Goal: Information Seeking & Learning: Check status

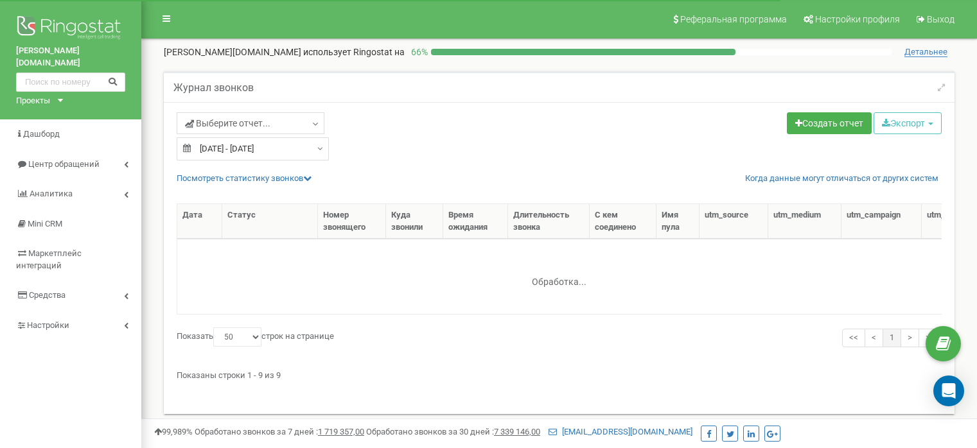
select select "50"
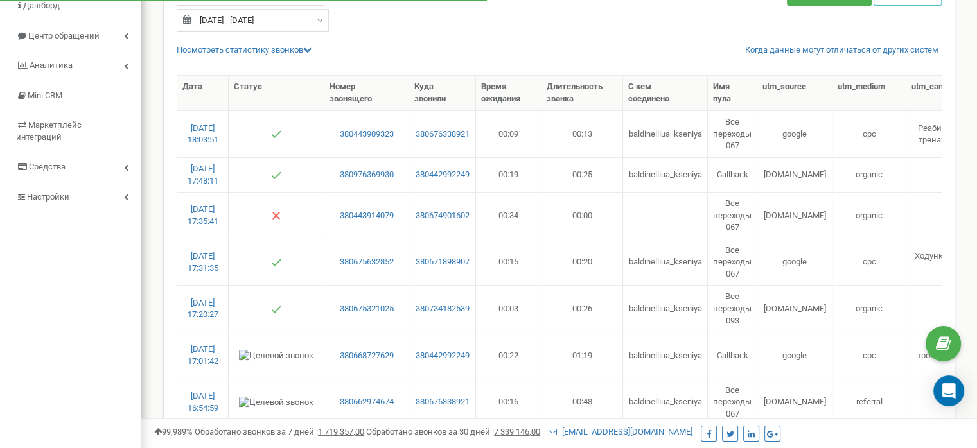
type input "[DATE]"
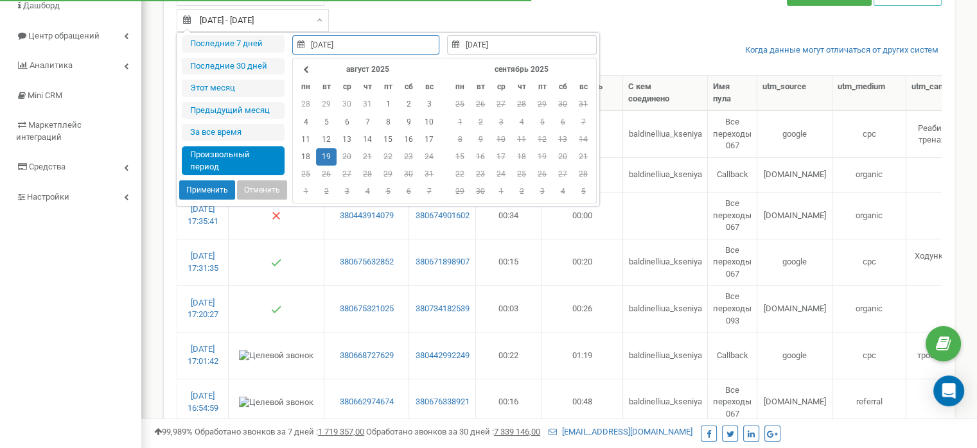
click at [313, 21] on div "[DATE] - [DATE]" at bounding box center [253, 20] width 152 height 23
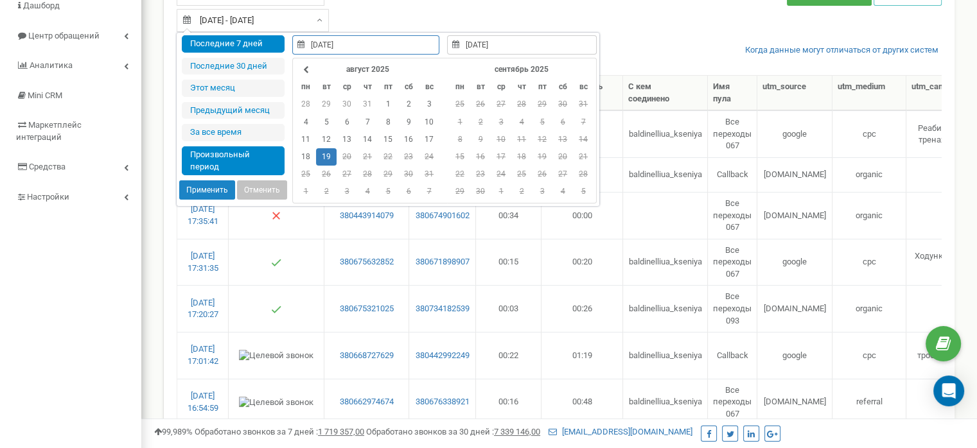
type input "[DATE]"
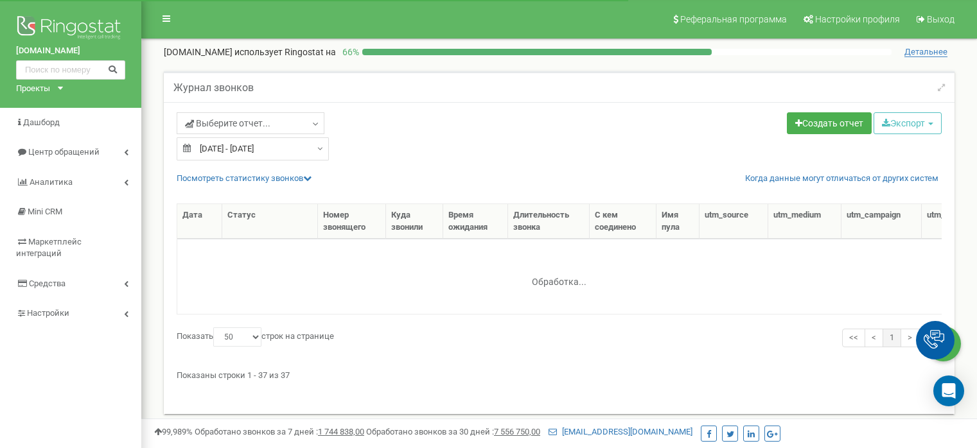
select select "50"
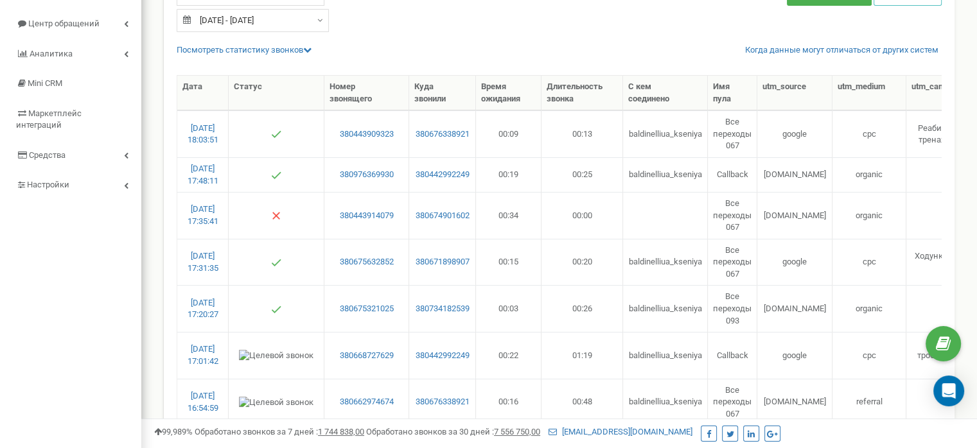
click at [309, 21] on div "[DATE] - [DATE]" at bounding box center [253, 20] width 152 height 23
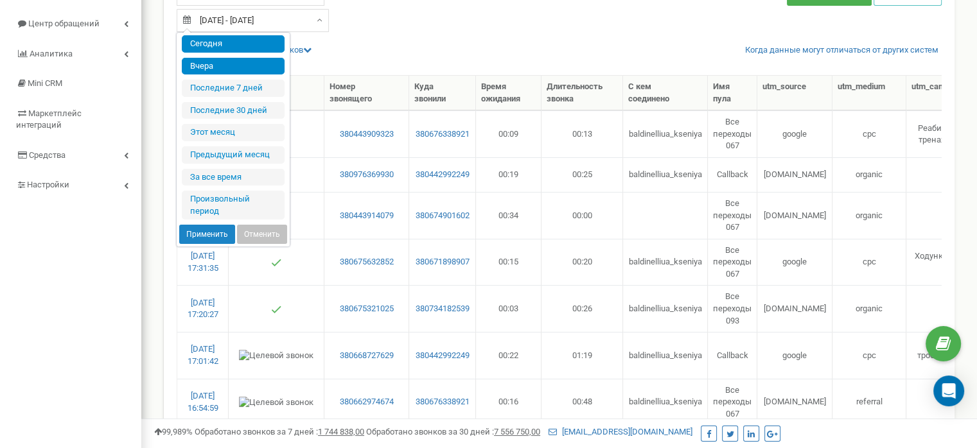
click at [237, 47] on li "Сегодня" at bounding box center [233, 43] width 103 height 17
type input "20.08.2025 - 20.08.2025"
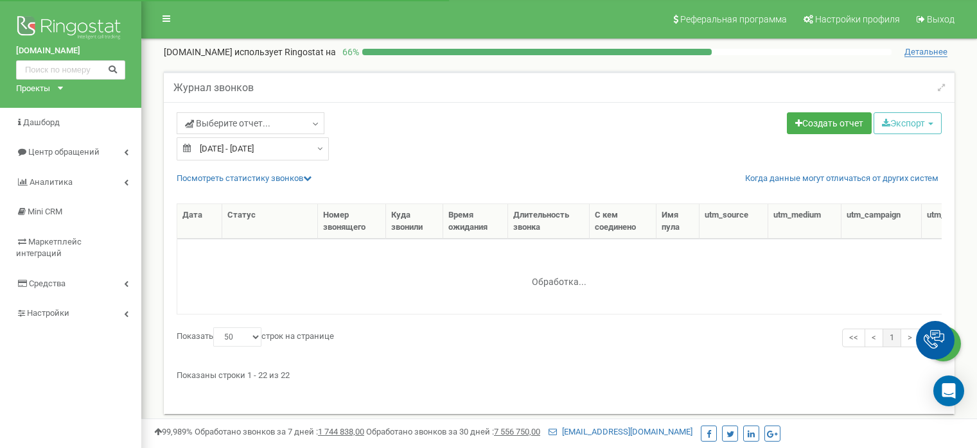
select select "50"
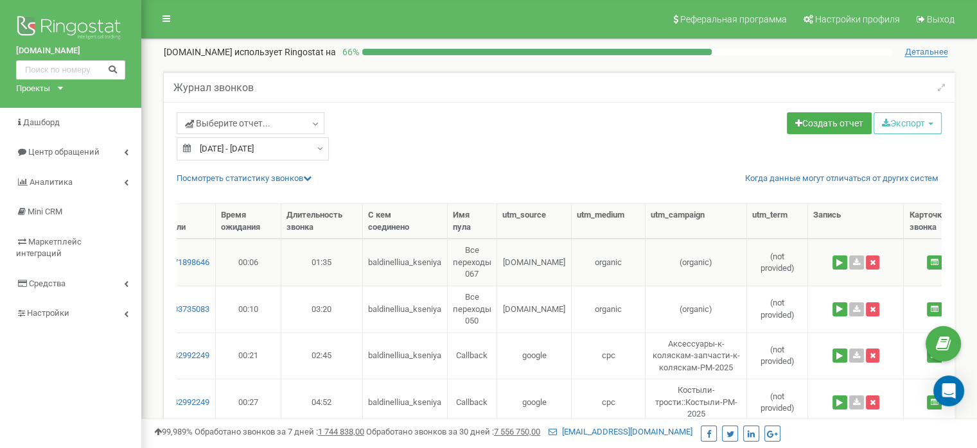
scroll to position [0, 266]
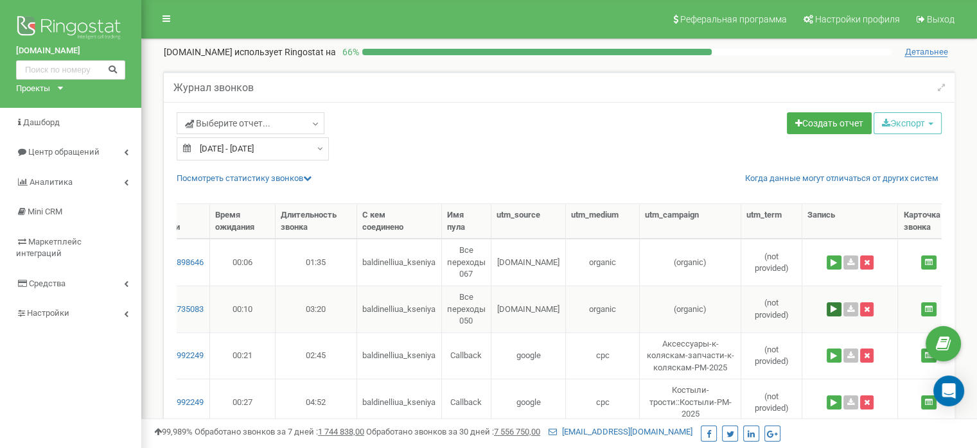
click at [836, 314] on button at bounding box center [834, 310] width 15 height 14
click at [836, 306] on button at bounding box center [834, 310] width 15 height 14
click at [833, 355] on button at bounding box center [834, 356] width 15 height 14
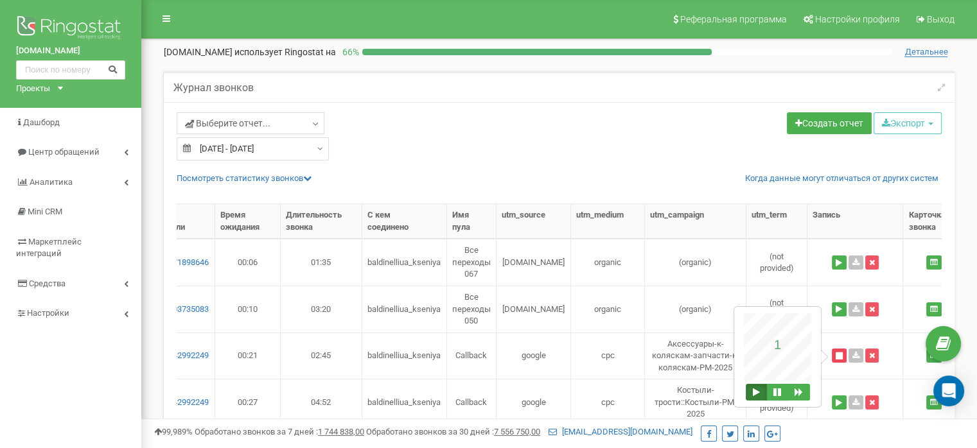
scroll to position [0, 0]
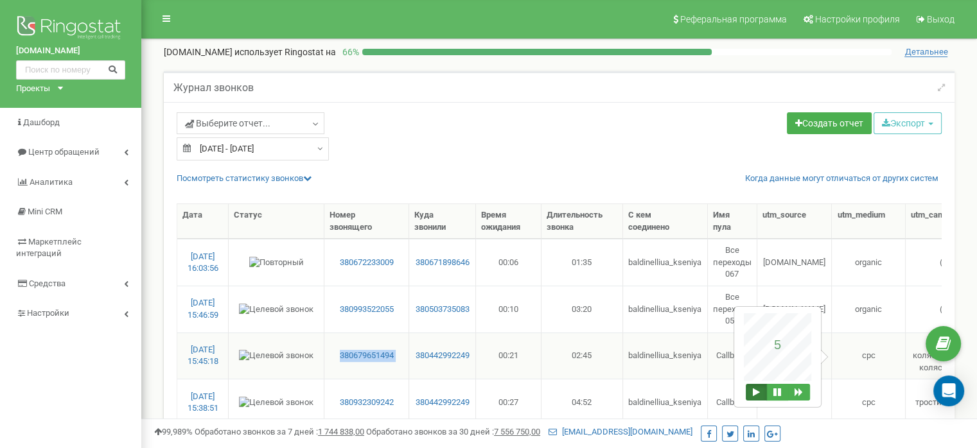
drag, startPoint x: 335, startPoint y: 345, endPoint x: 414, endPoint y: 362, distance: 80.1
click at [414, 362] on tr "20.08.2025 15:45:18 380679651494 380442992249 00:21 02:45 baldinelliua_kseniya …" at bounding box center [784, 356] width 1214 height 47
copy link "380679651494"
